Goal: Complete application form: Complete application form

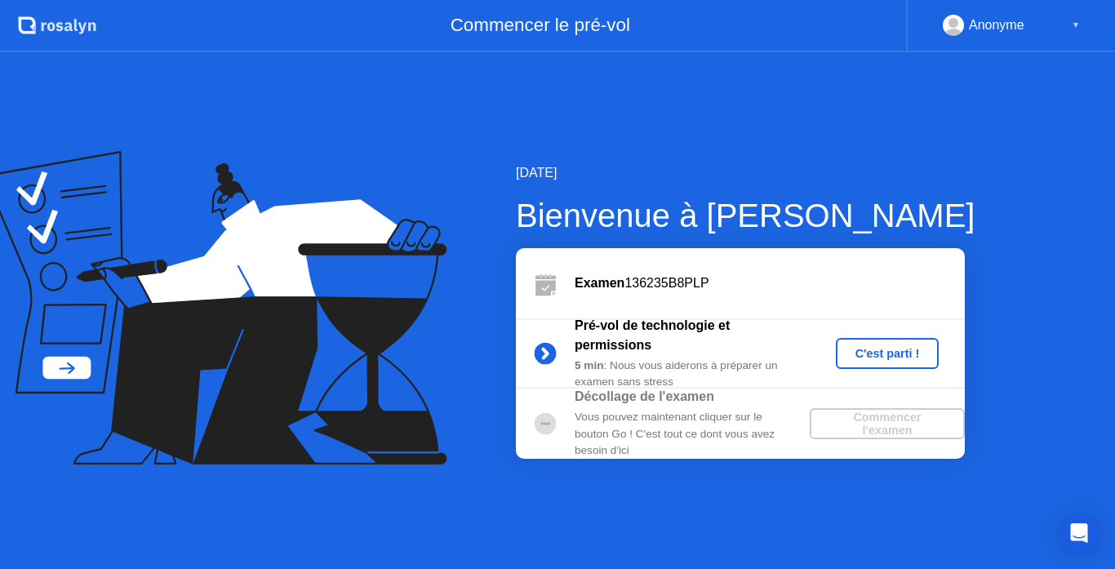
click at [869, 350] on div "C'est parti !" at bounding box center [887, 353] width 91 height 13
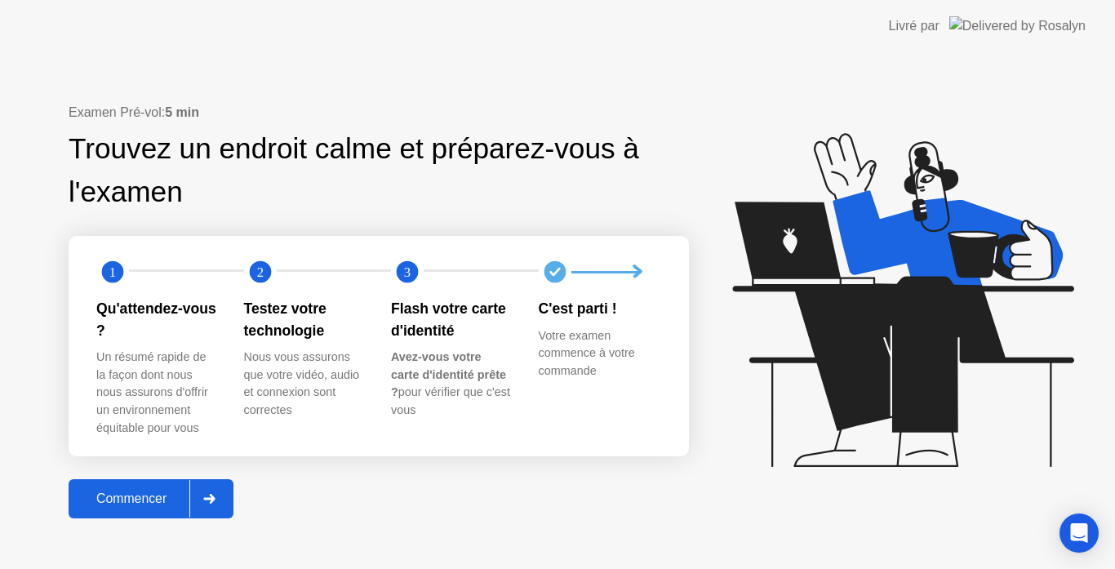
click at [162, 491] on div "Commencer" at bounding box center [131, 498] width 116 height 15
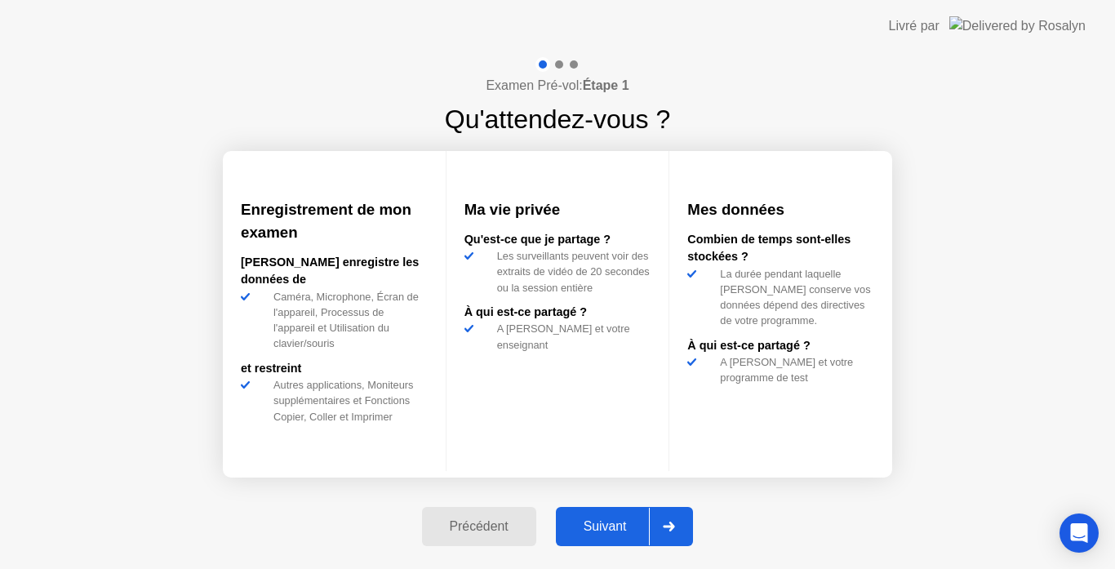
click at [574, 524] on div "Suivant" at bounding box center [605, 526] width 89 height 15
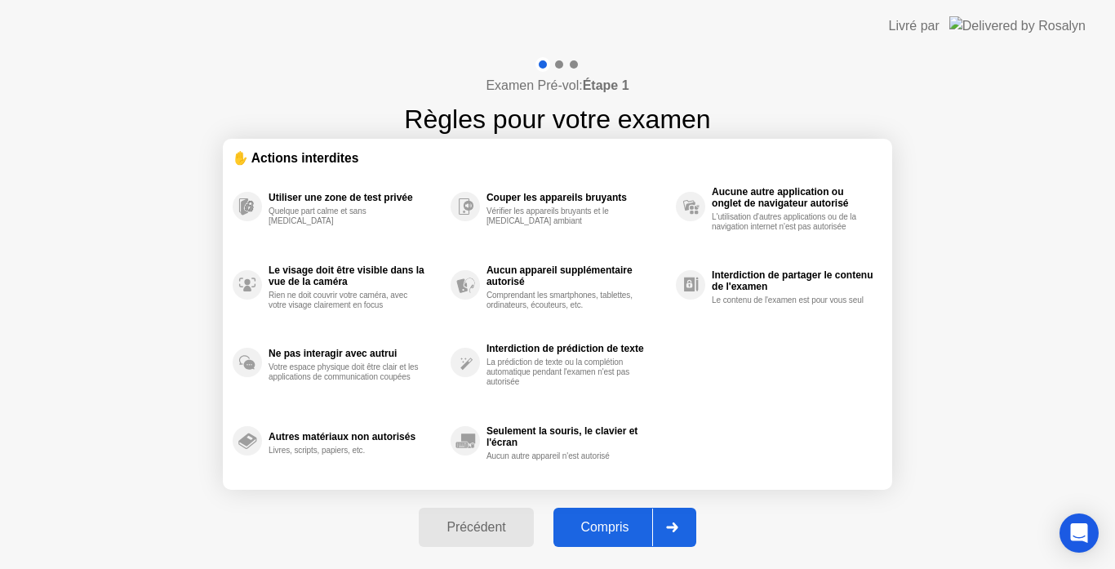
click at [574, 524] on div "Compris" at bounding box center [605, 527] width 94 height 15
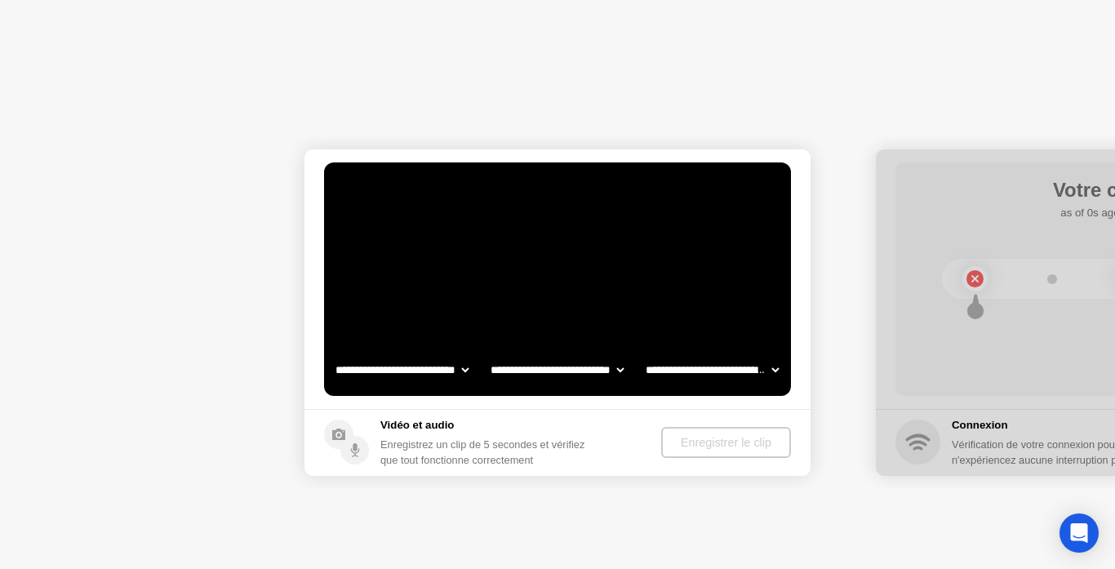
select select "**********"
select select "*******"
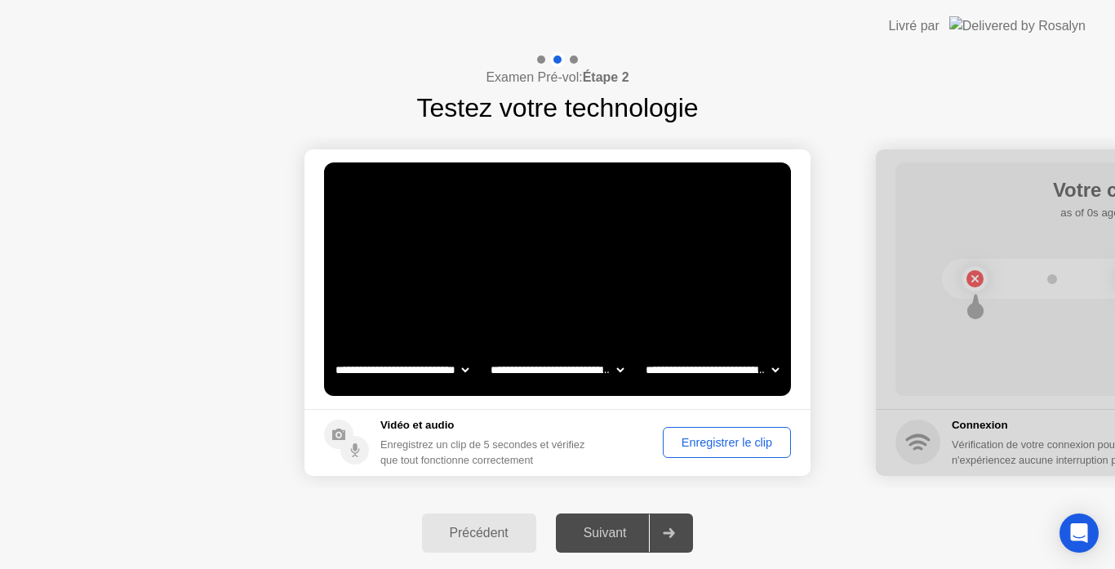
click at [740, 436] on div "Enregistrer le clip" at bounding box center [726, 442] width 117 height 13
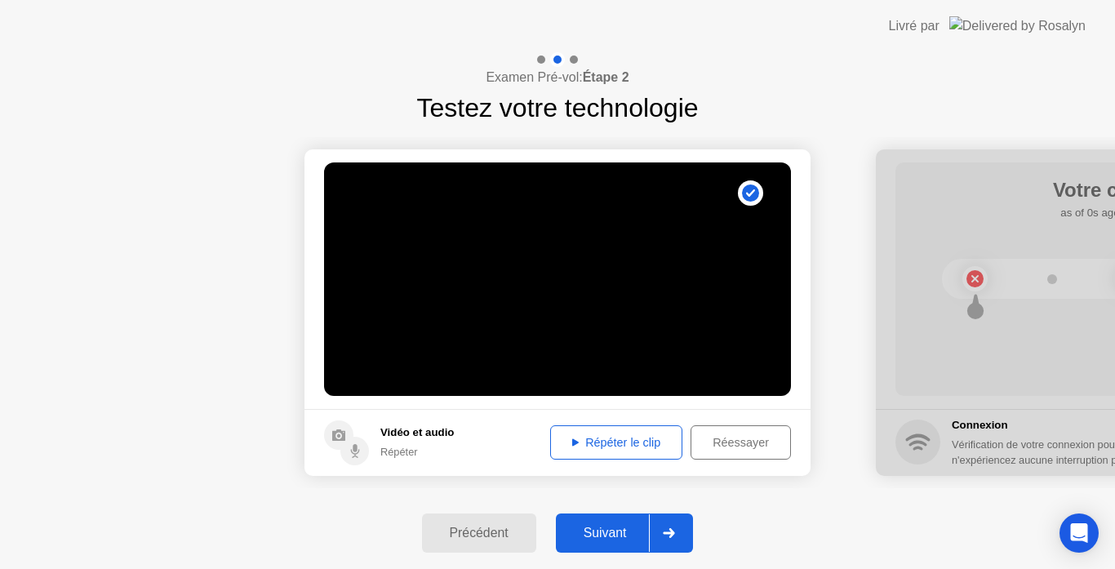
click at [628, 438] on div "Répéter le clip" at bounding box center [616, 442] width 121 height 13
click at [610, 538] on div "Suivant" at bounding box center [605, 533] width 89 height 15
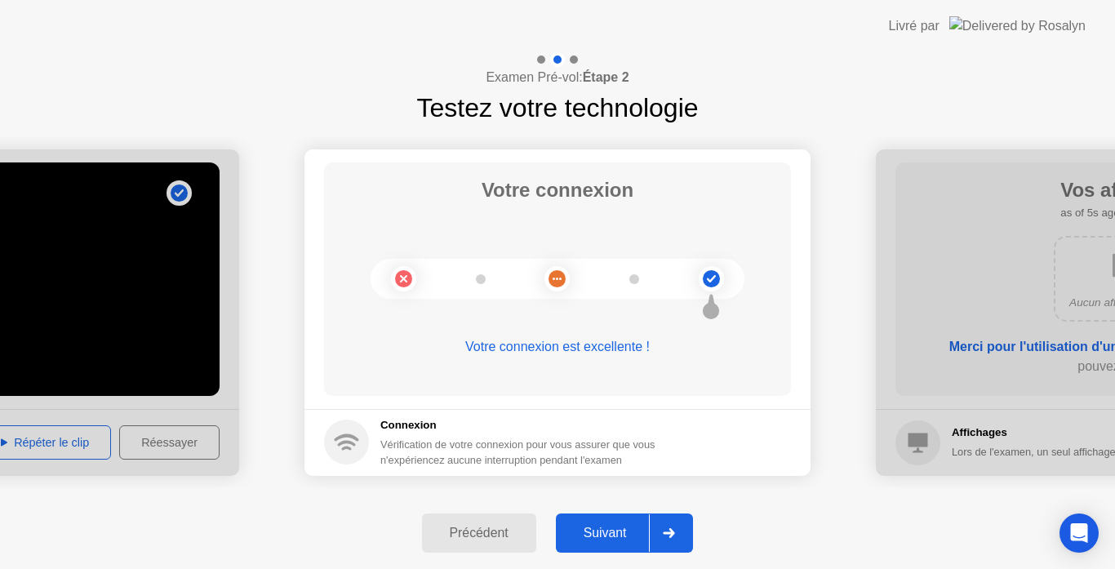
click at [610, 538] on div "Suivant" at bounding box center [605, 533] width 89 height 15
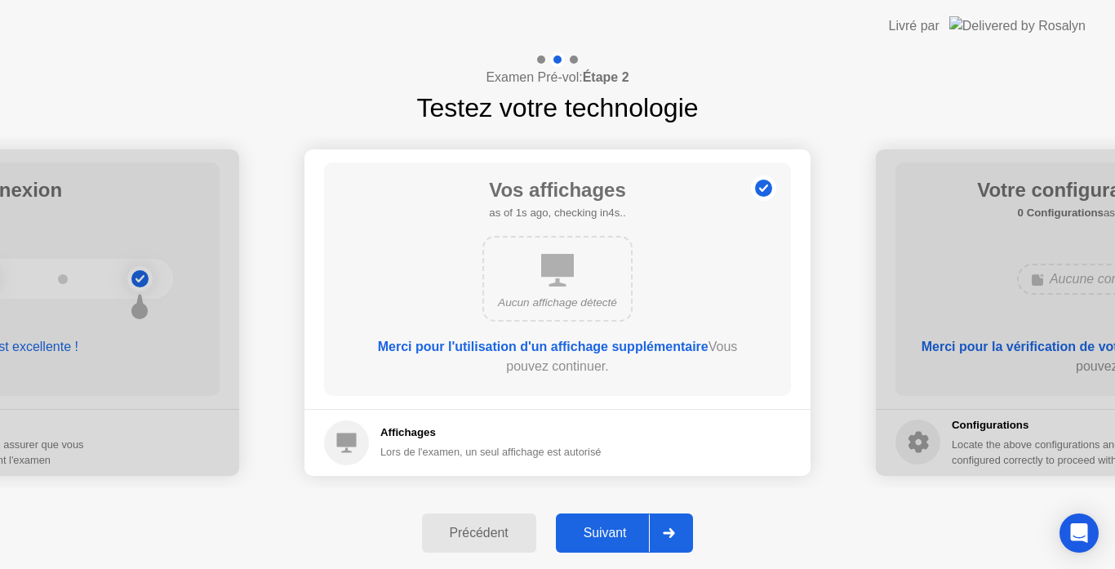
click at [610, 538] on div "Suivant" at bounding box center [605, 533] width 89 height 15
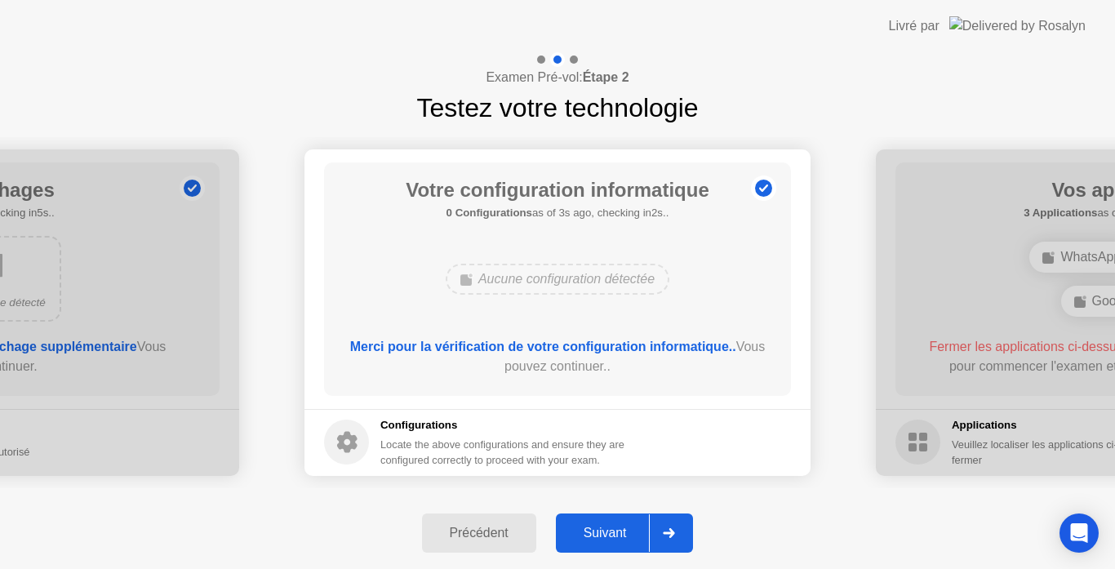
click at [610, 538] on div "Suivant" at bounding box center [605, 533] width 89 height 15
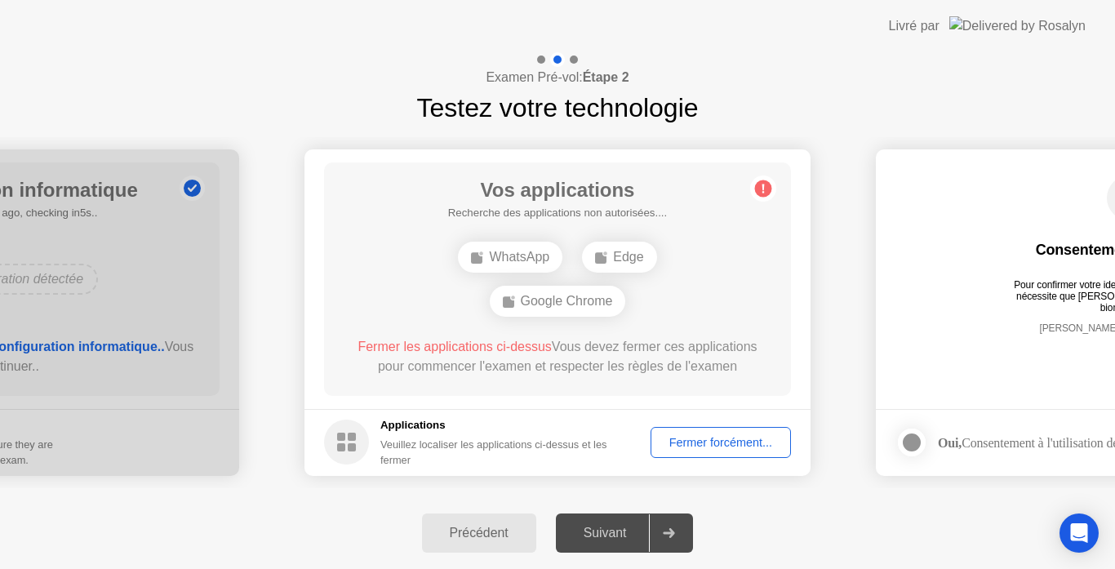
click at [708, 441] on div "Fermer forcément..." at bounding box center [720, 442] width 129 height 13
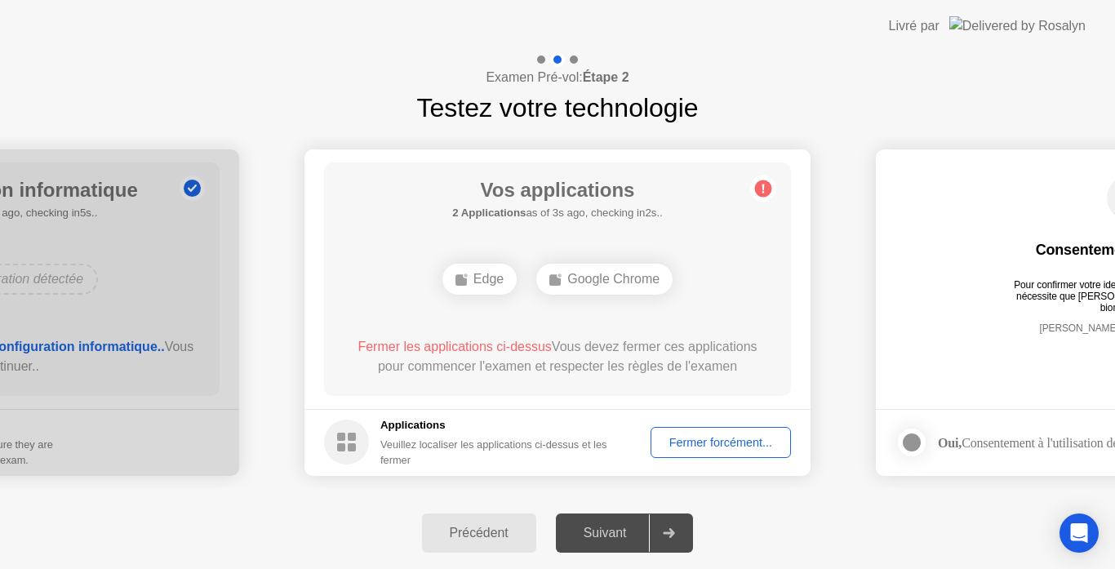
click at [700, 441] on div "Fermer forcément..." at bounding box center [720, 442] width 129 height 13
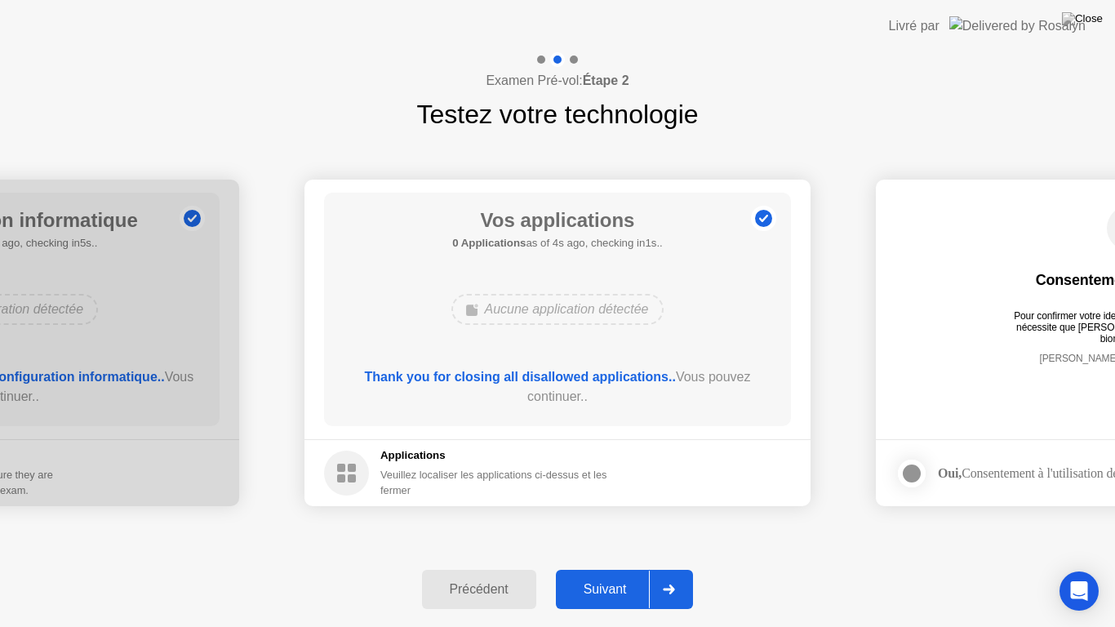
click at [606, 568] on div "Précédent Suivant" at bounding box center [557, 589] width 1115 height 75
click at [592, 568] on button "Suivant" at bounding box center [625, 589] width 138 height 39
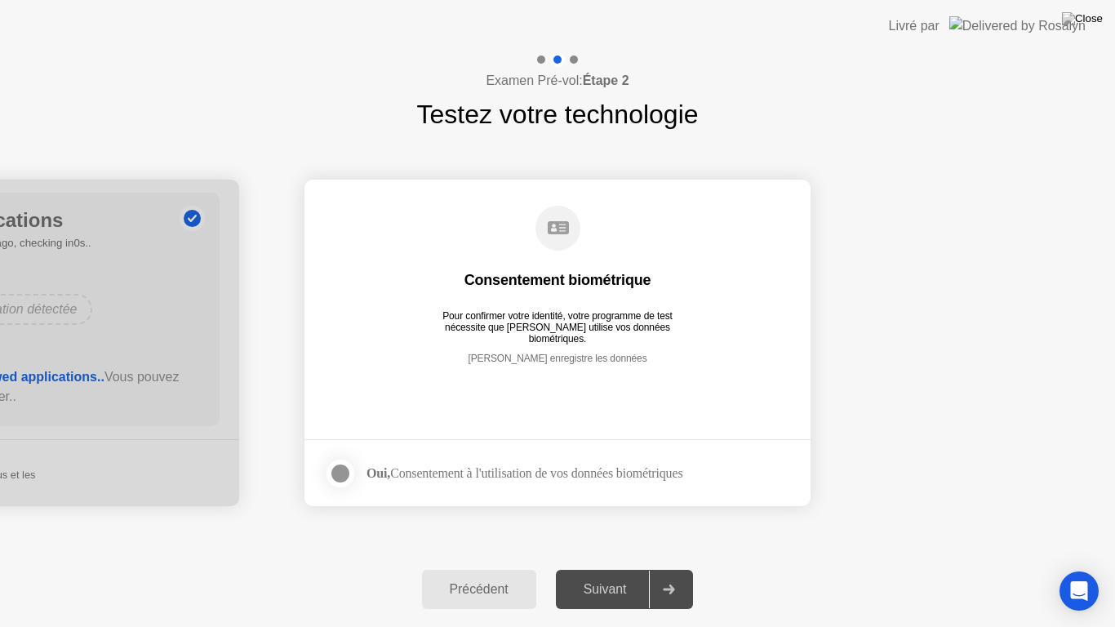
click at [333, 472] on div at bounding box center [340, 473] width 20 height 20
click at [605, 568] on div "Suivant" at bounding box center [605, 589] width 89 height 15
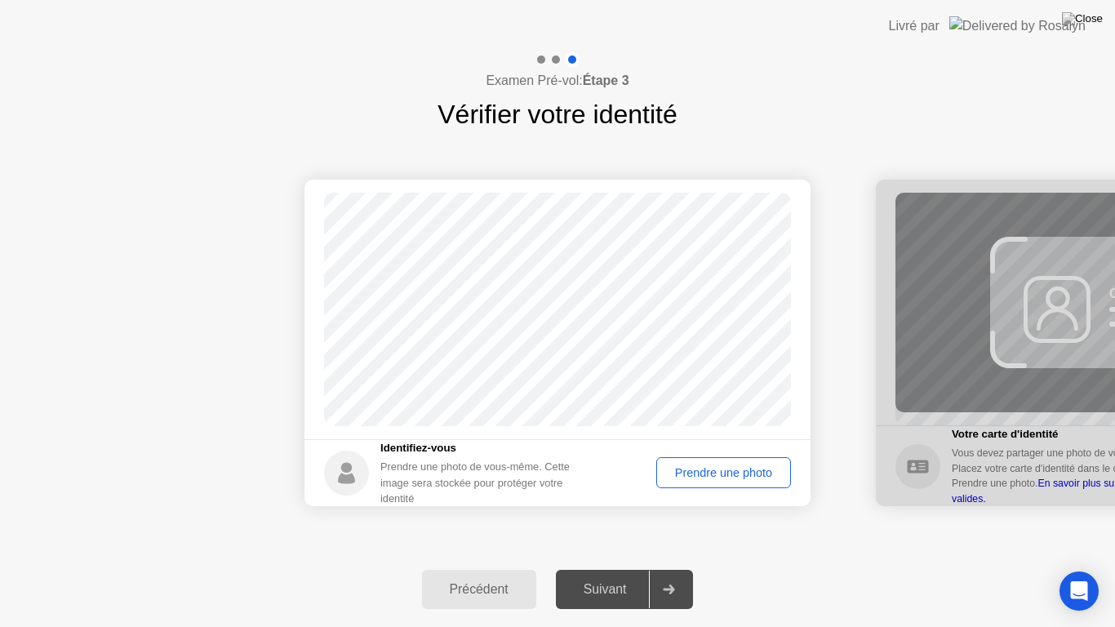
click at [714, 466] on div "Prendre une photo" at bounding box center [723, 472] width 123 height 13
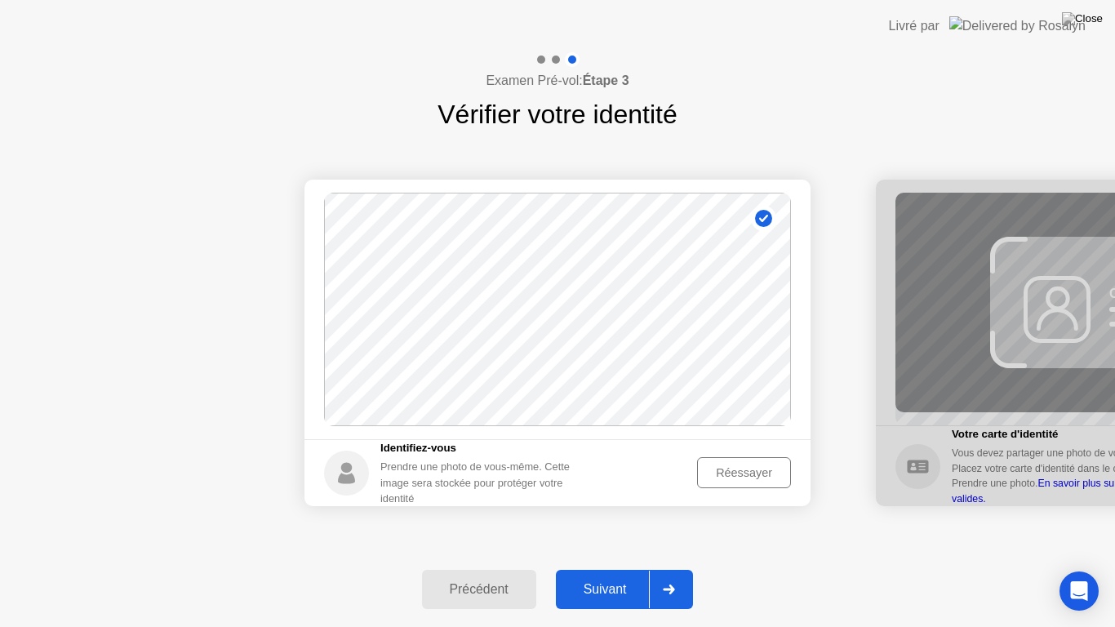
click at [617, 568] on button "Suivant" at bounding box center [625, 589] width 138 height 39
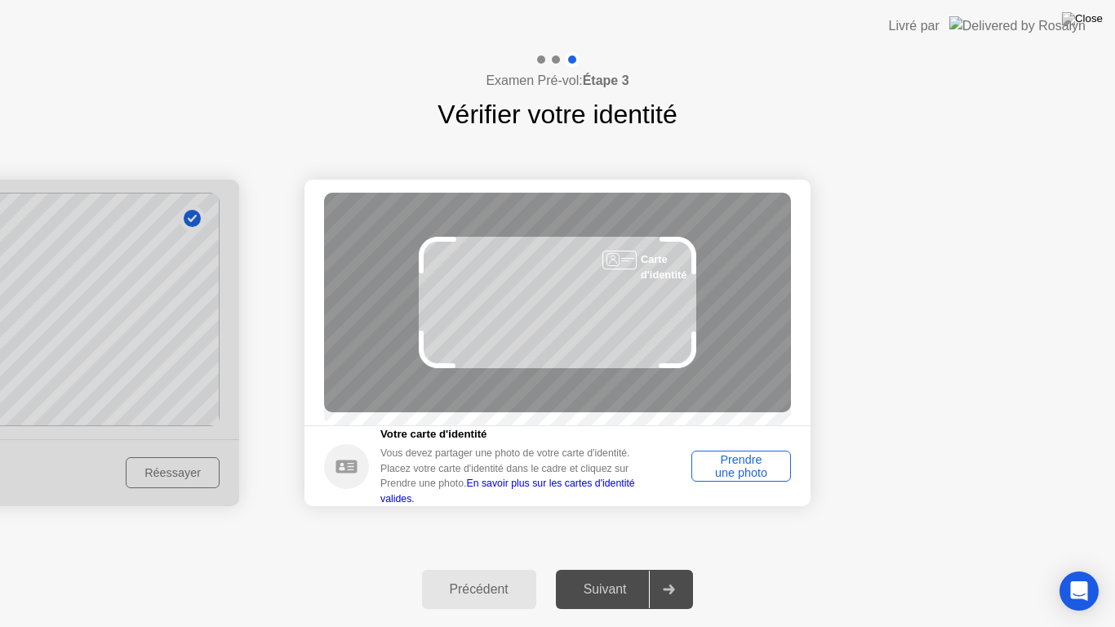
click at [743, 475] on div "Prendre une photo" at bounding box center [741, 466] width 88 height 26
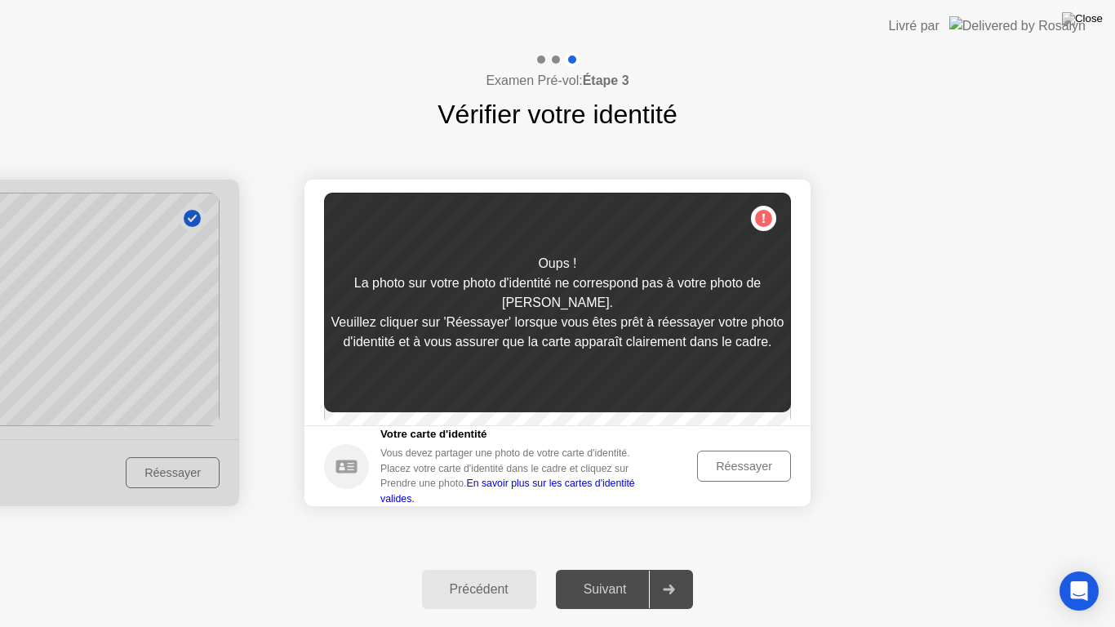
click at [743, 472] on div "Réessayer" at bounding box center [744, 465] width 82 height 13
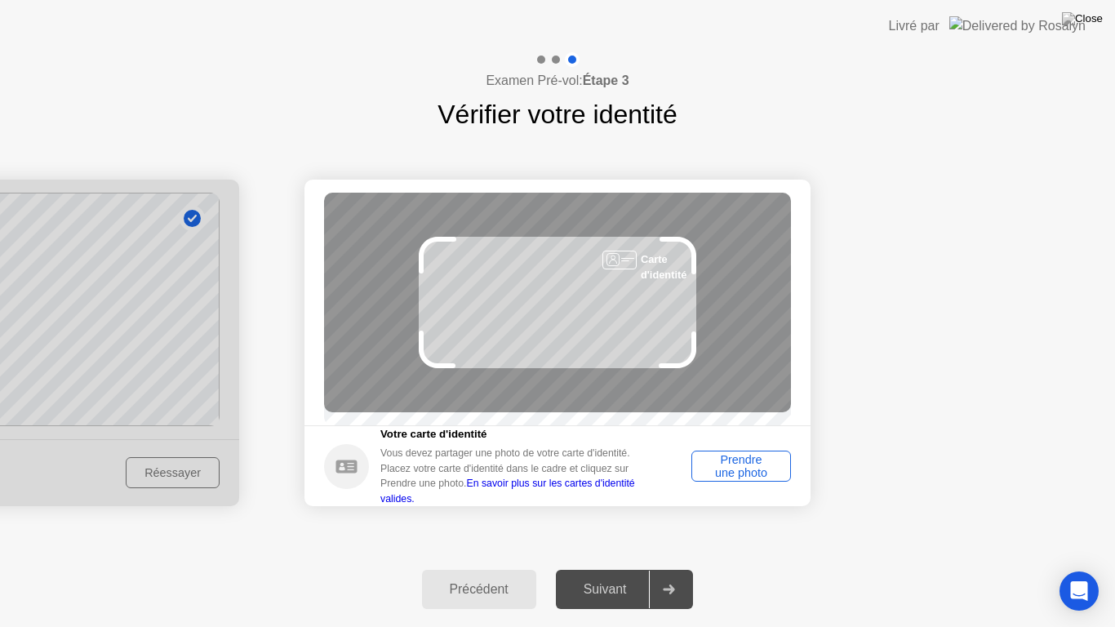
click at [743, 475] on div "Prendre une photo" at bounding box center [741, 466] width 88 height 26
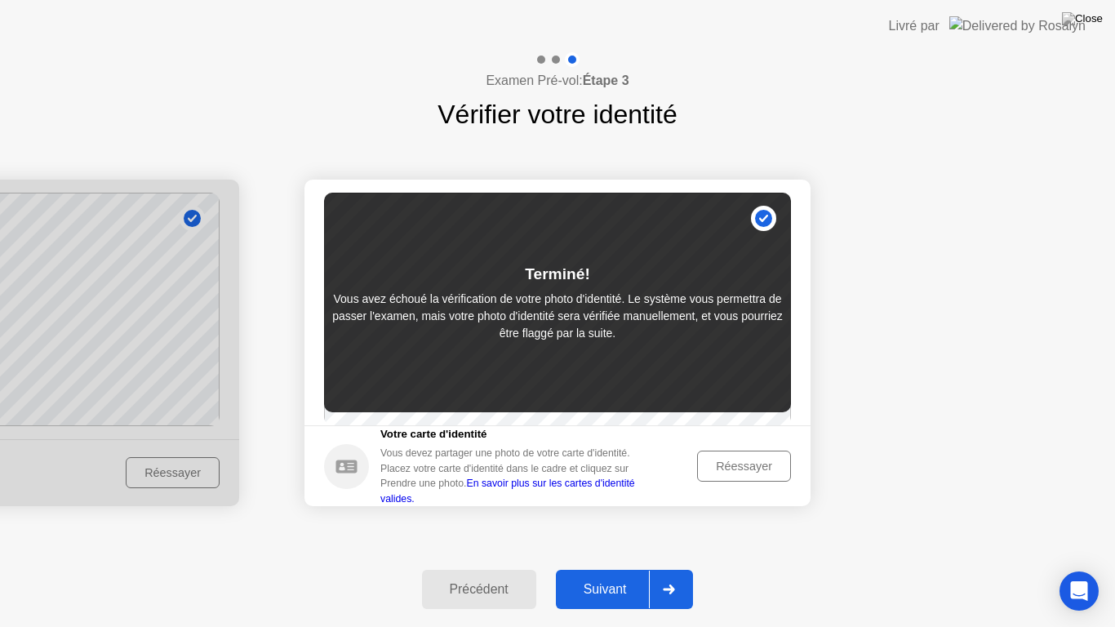
click at [613, 568] on button "Suivant" at bounding box center [625, 589] width 138 height 39
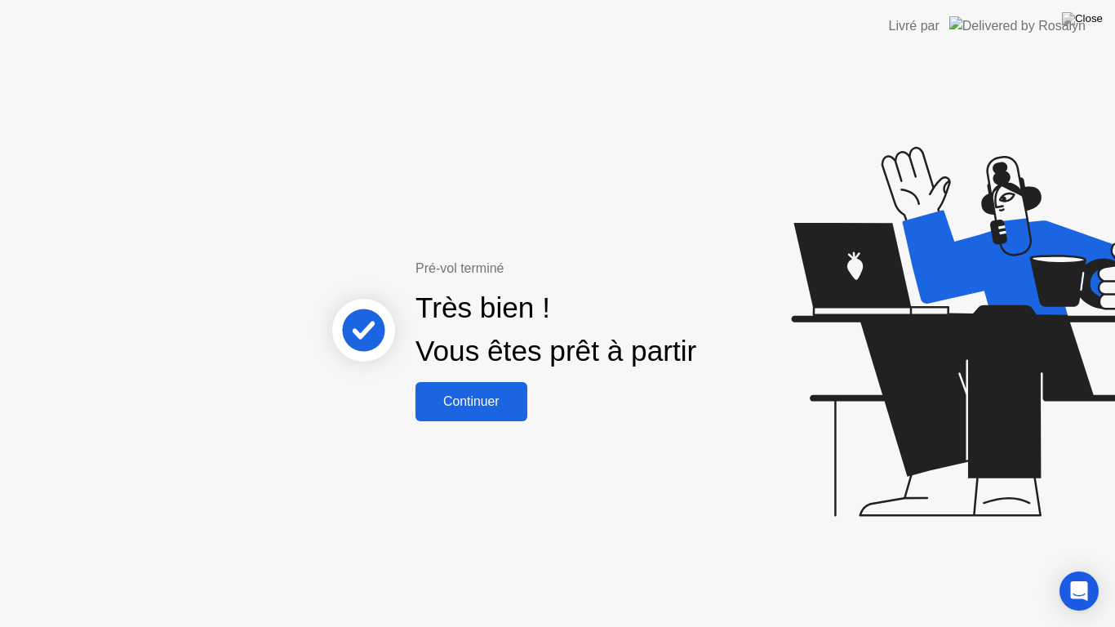
click at [494, 406] on div "Continuer" at bounding box center [471, 401] width 102 height 15
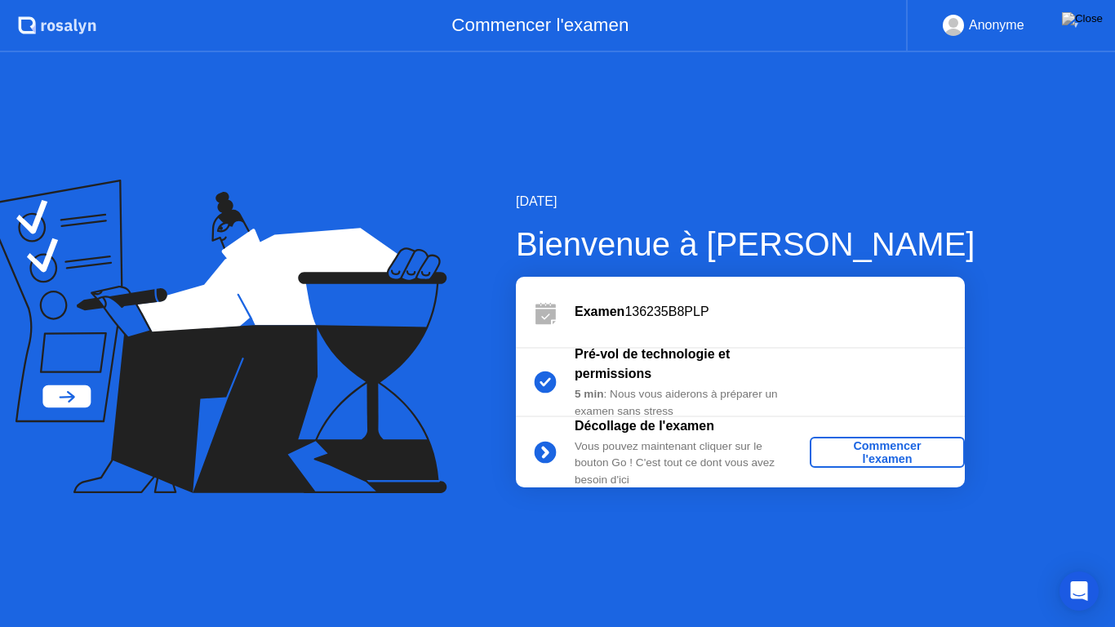
click at [854, 458] on div "Commencer l'examen" at bounding box center [887, 452] width 142 height 26
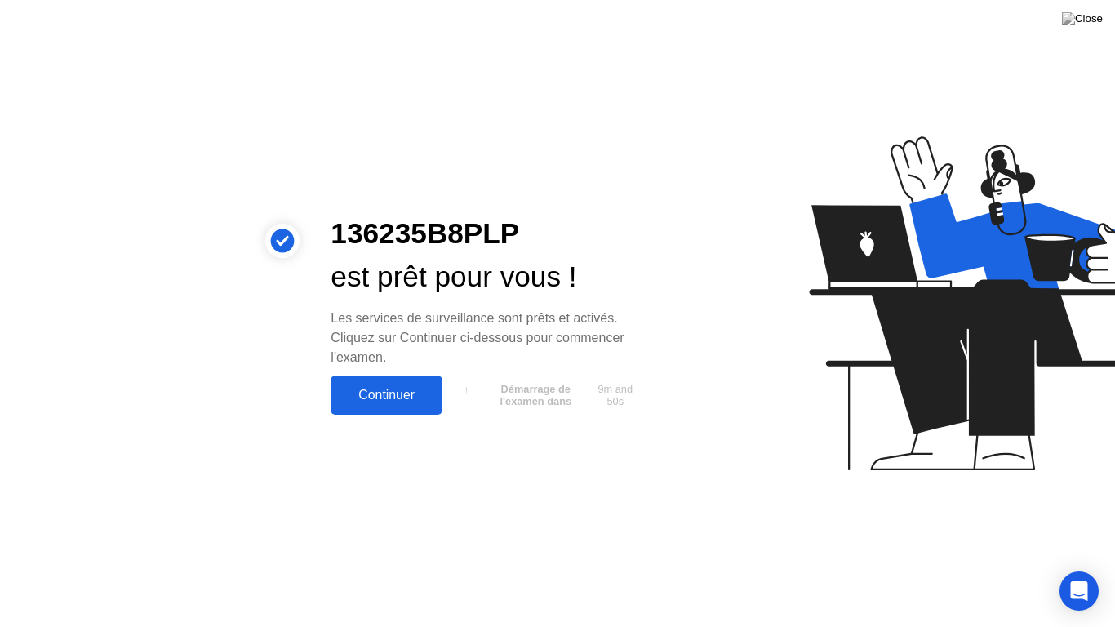
click at [421, 394] on div "Continuer" at bounding box center [386, 395] width 102 height 15
